Goal: Transaction & Acquisition: Subscribe to service/newsletter

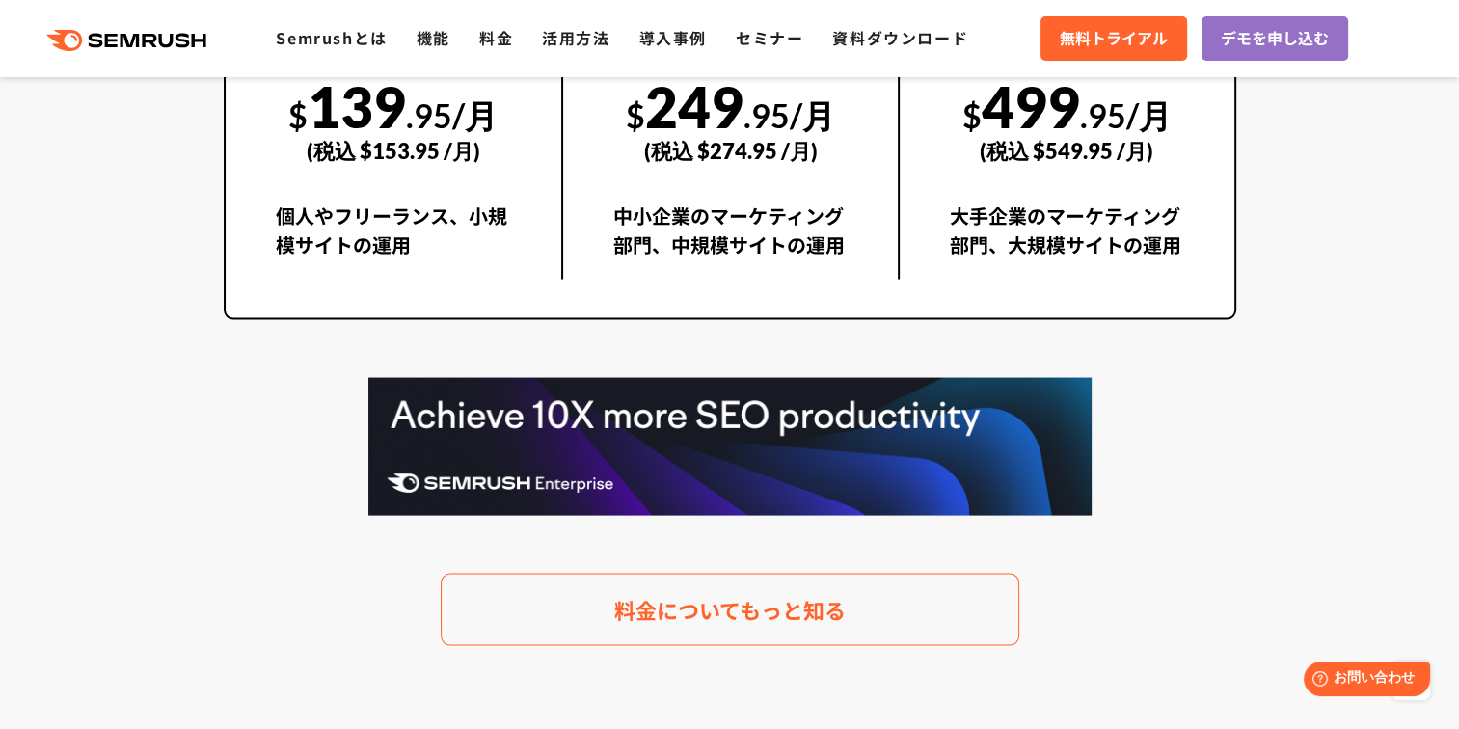
scroll to position [3473, 0]
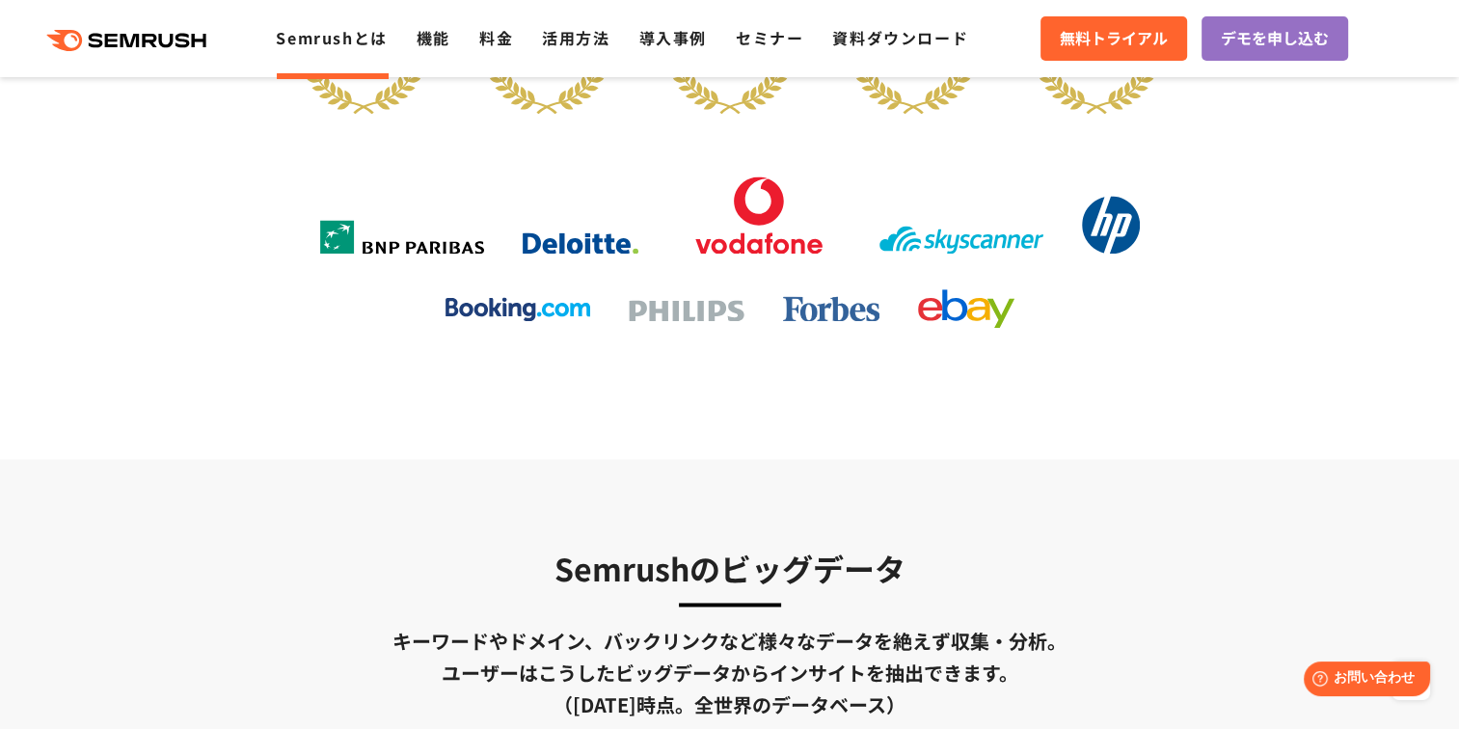
scroll to position [2701, 0]
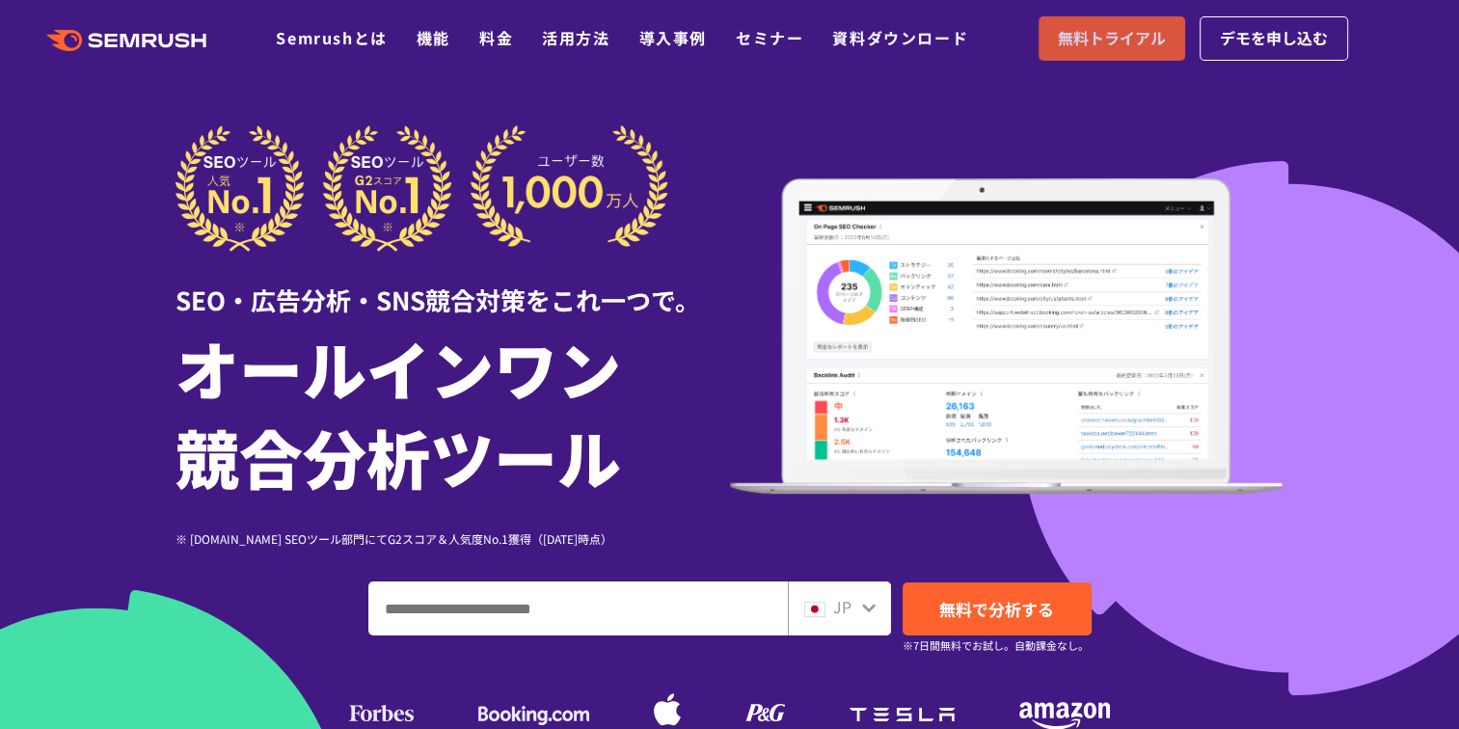
click at [1100, 44] on span "無料トライアル" at bounding box center [1112, 38] width 108 height 25
